Goal: Information Seeking & Learning: Learn about a topic

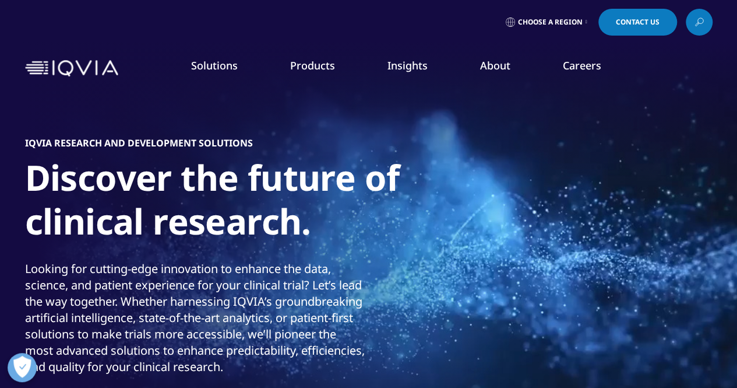
click at [227, 65] on link "Solutions" at bounding box center [214, 65] width 47 height 14
click at [499, 362] on link "Research & Development Overview" at bounding box center [498, 366] width 148 height 41
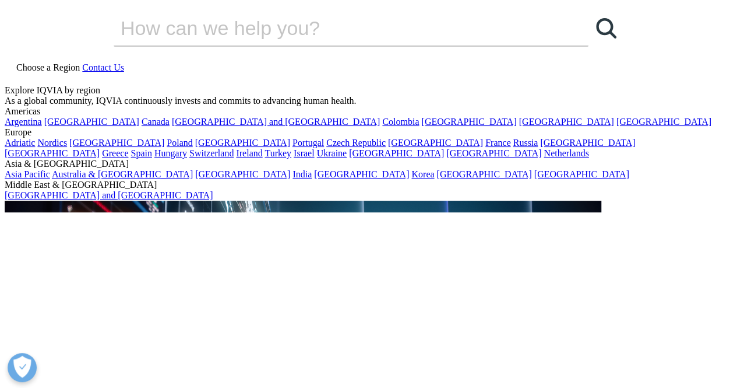
click at [124, 62] on span "Contact Us" at bounding box center [103, 67] width 42 height 10
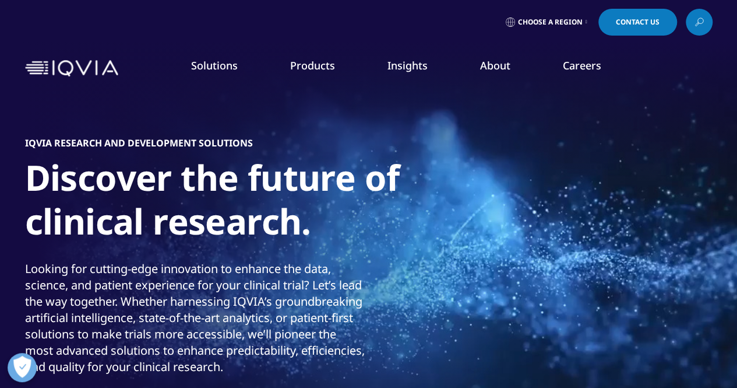
click at [575, 64] on link "Careers" at bounding box center [582, 65] width 38 height 14
click at [587, 64] on link "Careers" at bounding box center [582, 65] width 38 height 14
click at [646, 22] on span "Contact Us" at bounding box center [638, 22] width 44 height 7
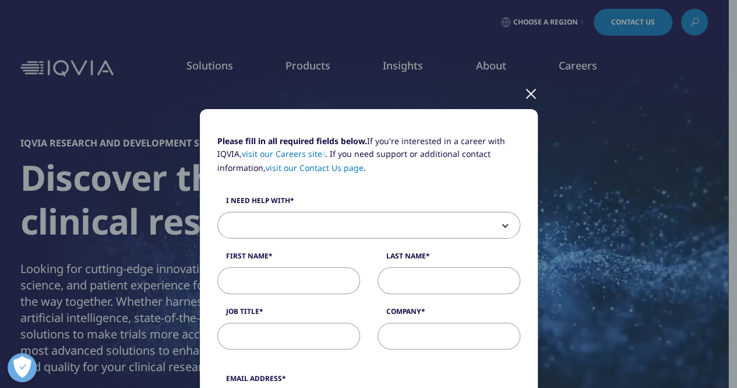
click at [524, 90] on div at bounding box center [530, 93] width 13 height 32
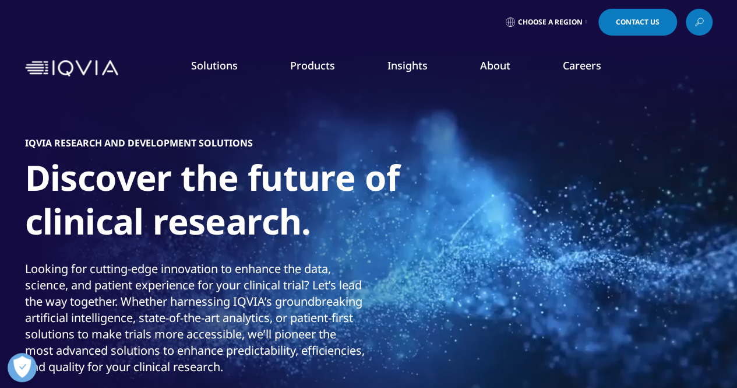
click at [572, 65] on link "Careers" at bounding box center [582, 65] width 38 height 14
click at [253, 145] on link "Clinical Research" at bounding box center [279, 146] width 163 height 13
